Goal: Book appointment/travel/reservation

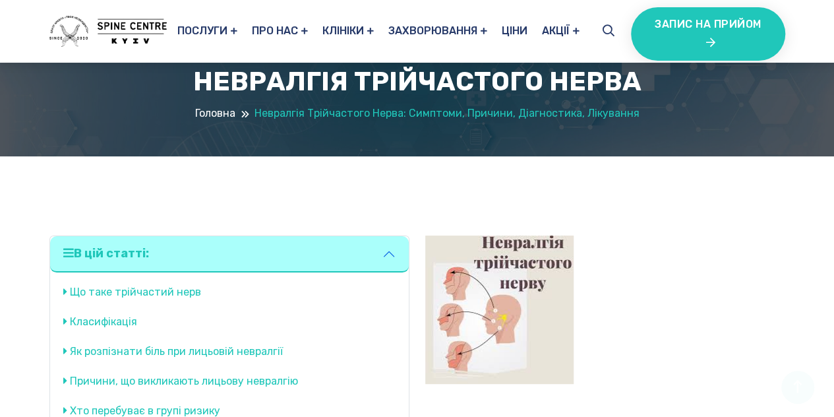
scroll to position [198, 0]
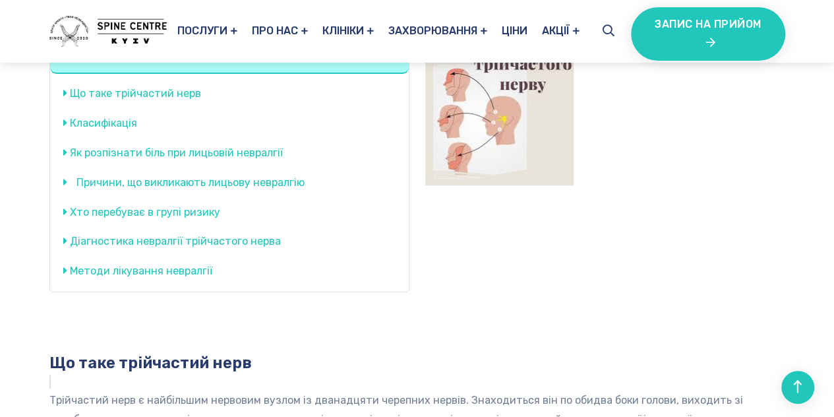
click at [257, 179] on link "Причини, що викликають лицьову невралгію" at bounding box center [187, 182] width 235 height 19
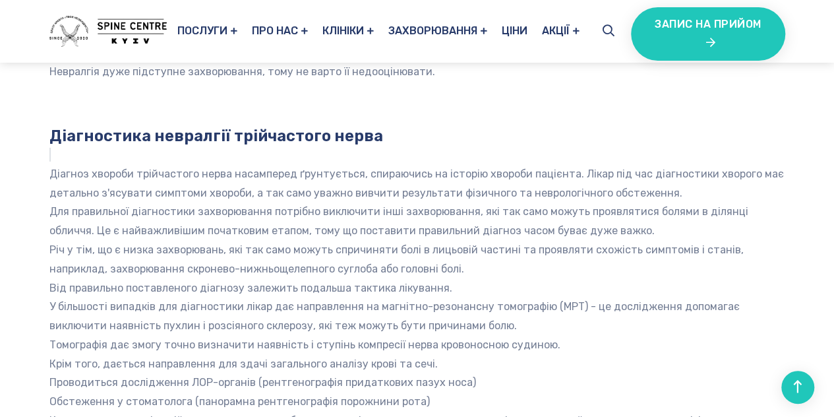
scroll to position [2019, 0]
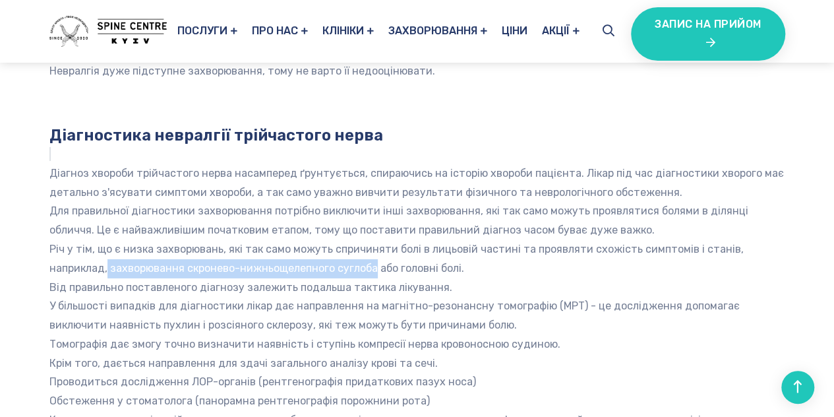
drag, startPoint x: 376, startPoint y: 247, endPoint x: 105, endPoint y: 250, distance: 270.3
click at [105, 250] on p "Річ у тім, що є низка захворювань, які так само можуть спричиняти болі в лицьов…" at bounding box center [417, 259] width 736 height 38
copy p "захворювання скронево-нижньощелепного суглоба"
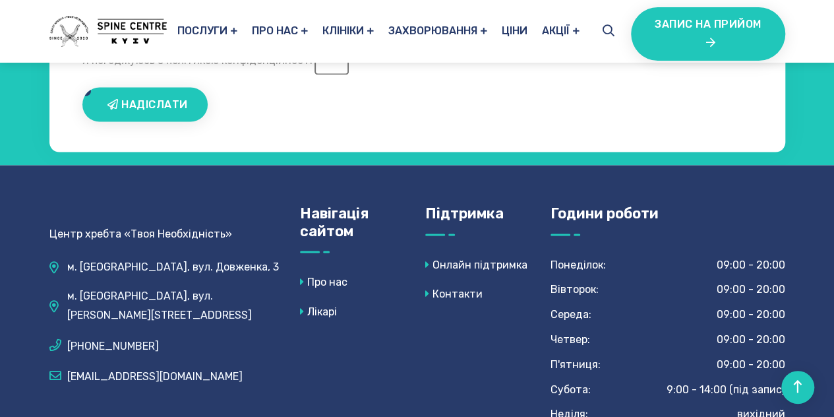
scroll to position [3666, 0]
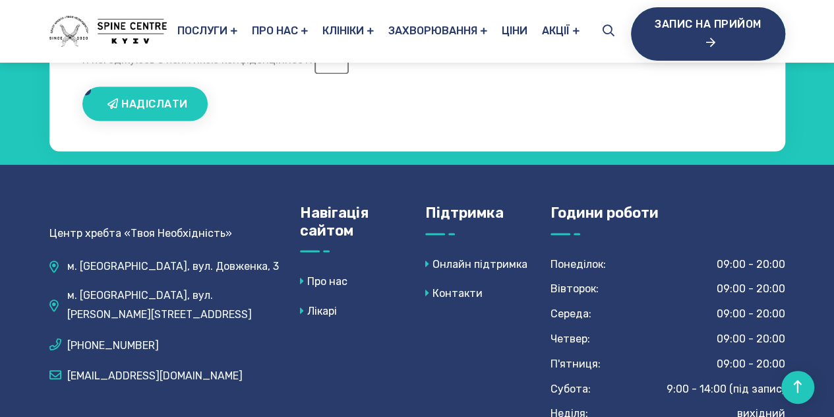
click at [682, 33] on div "Запис на прийом" at bounding box center [708, 34] width 154 height 54
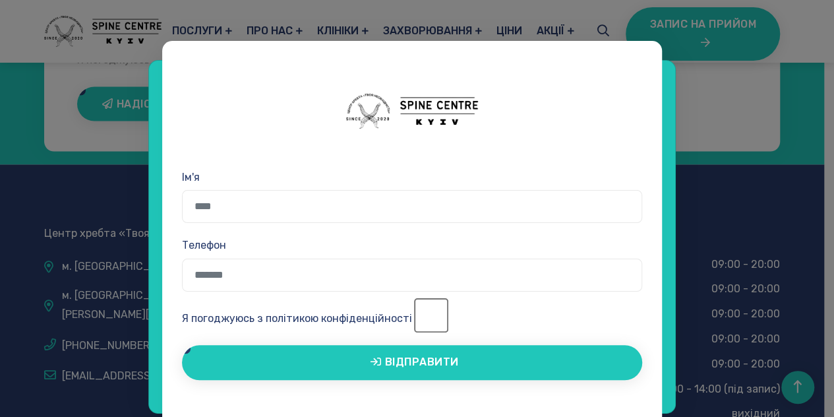
click at [694, 92] on div "Ім'я Телефон Я погоджуюсь з політикою конфіденційності Відправити" at bounding box center [417, 208] width 834 height 417
